Goal: Share content

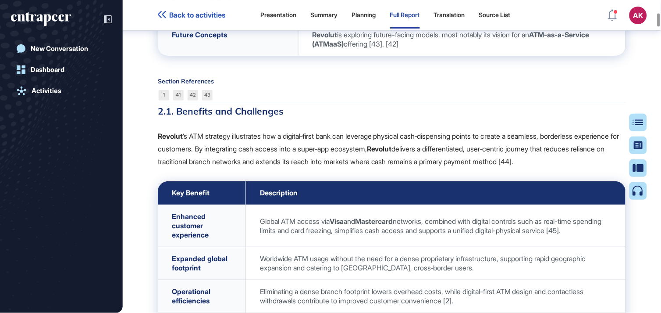
scroll to position [2392, 0]
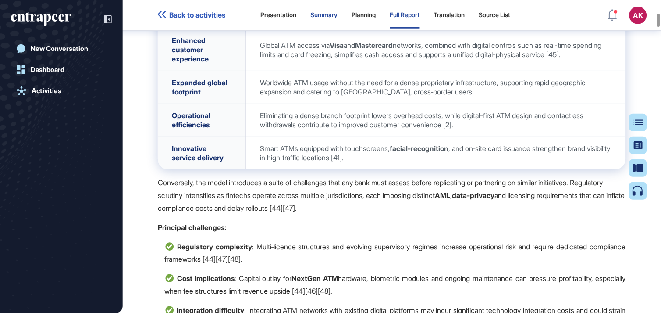
click at [335, 20] on div "Summary" at bounding box center [324, 15] width 27 height 26
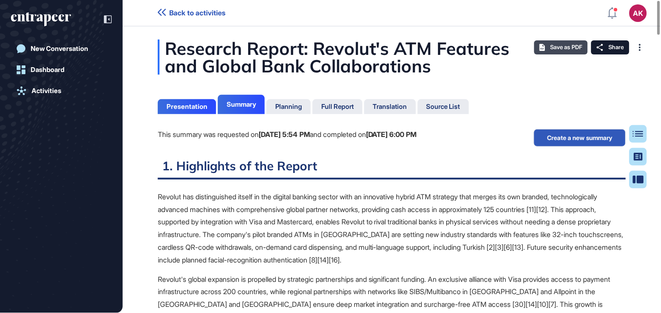
scroll to position [4, 0]
click at [567, 47] on span "Save as PDF" at bounding box center [567, 47] width 32 height 7
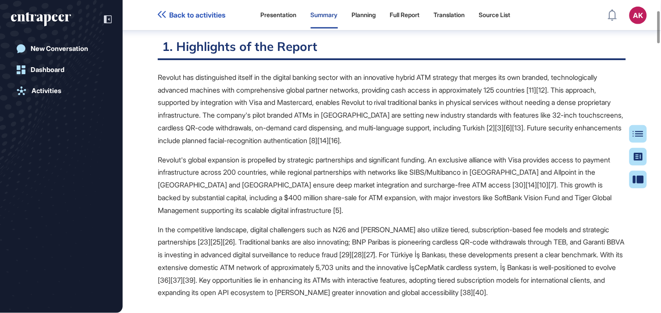
scroll to position [0, 0]
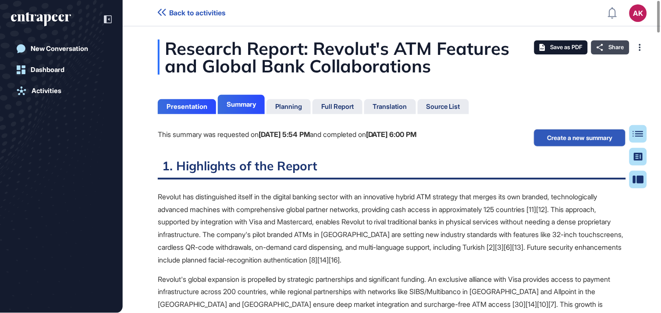
click at [610, 49] on span "Share" at bounding box center [616, 47] width 15 height 7
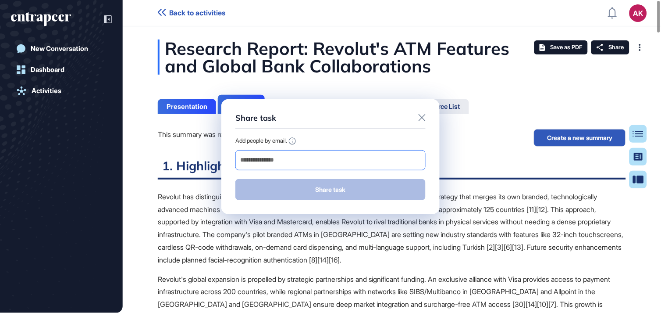
click at [339, 156] on input "email" at bounding box center [330, 160] width 182 height 12
click at [344, 158] on input "email" at bounding box center [330, 160] width 182 height 12
click at [417, 117] on div "Share task" at bounding box center [330, 120] width 190 height 15
click at [423, 116] on icon at bounding box center [422, 117] width 7 height 7
